Goal: Book appointment/travel/reservation

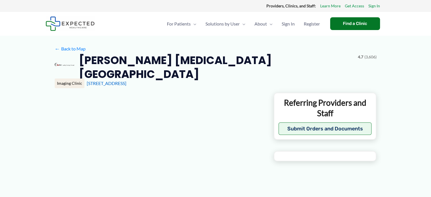
type input "**********"
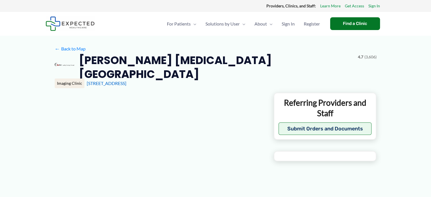
type input "**********"
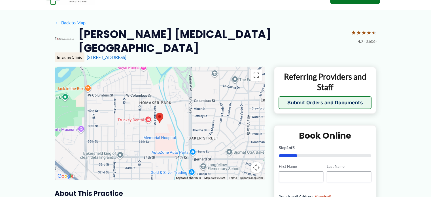
scroll to position [57, 0]
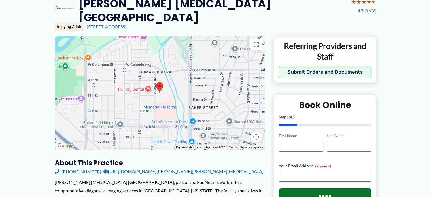
click at [171, 167] on link "[URL][DOMAIN_NAME][PERSON_NAME][PERSON_NAME][MEDICAL_DATA]" at bounding box center [183, 171] width 160 height 8
